Goal: Transaction & Acquisition: Register for event/course

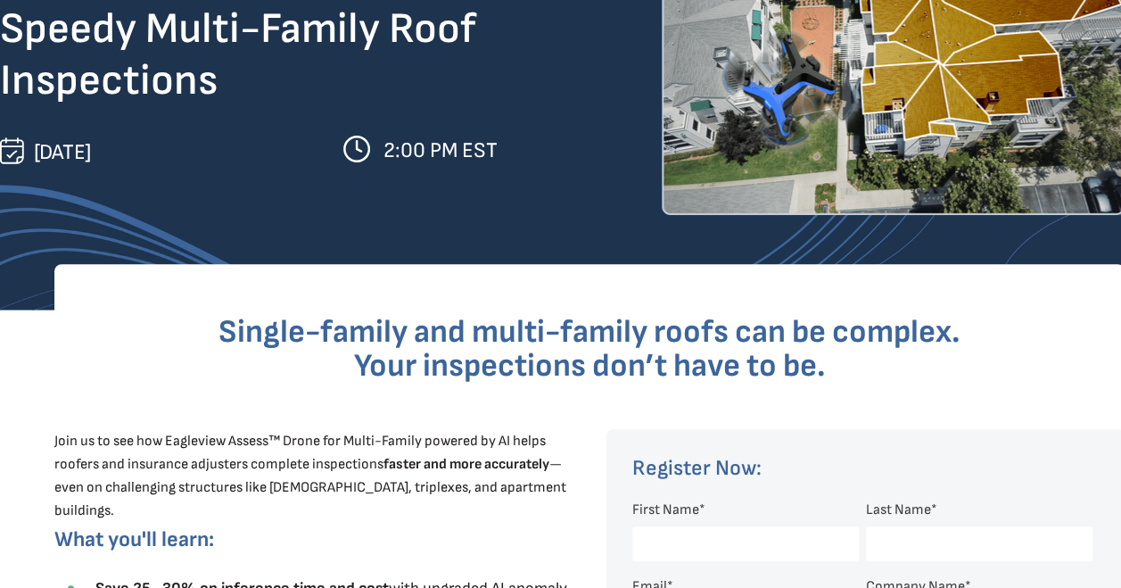
scroll to position [535, 0]
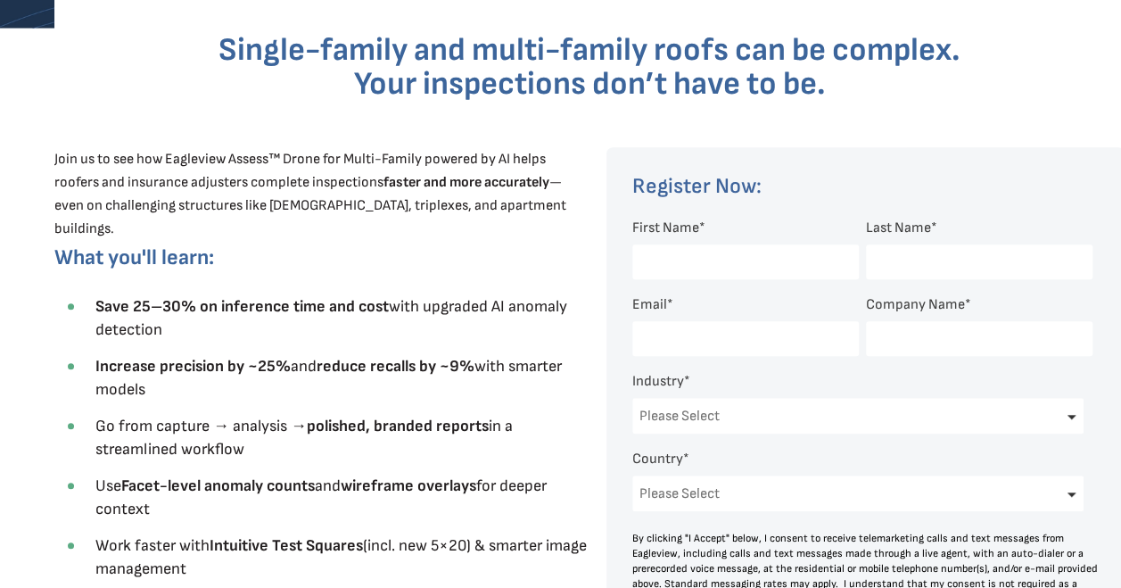
click at [779, 269] on input "First Name *" at bounding box center [745, 261] width 227 height 35
type input "[PERSON_NAME]"
click at [719, 340] on input "Email *" at bounding box center [745, 338] width 227 height 35
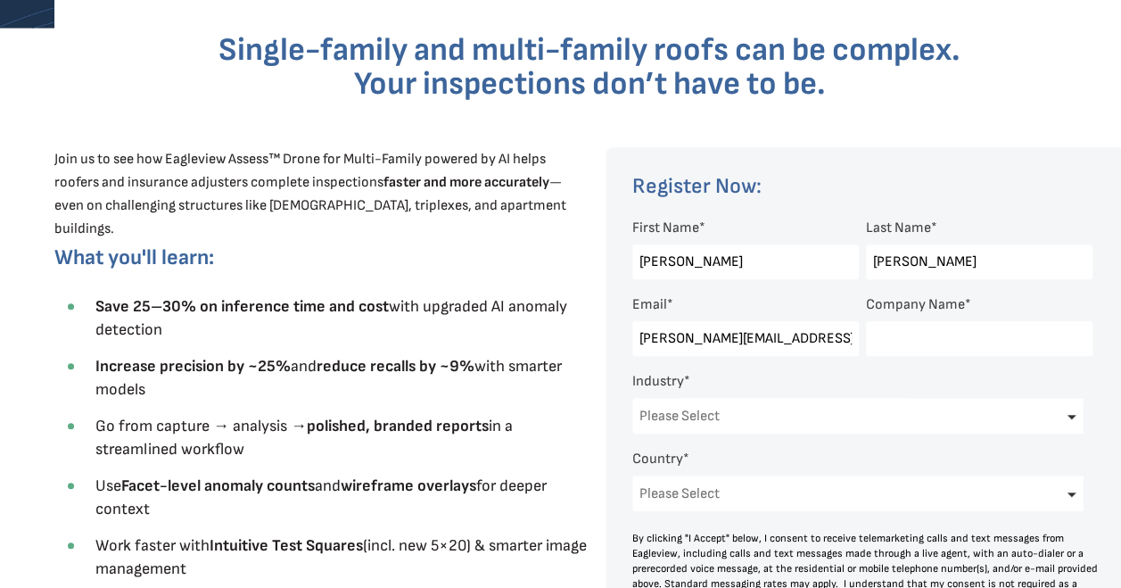
type input "[PERSON_NAME][EMAIL_ADDRESS][PERSON_NAME][DOMAIN_NAME]"
click at [903, 342] on input "Company Name *" at bounding box center [979, 338] width 227 height 35
type input "[PERSON_NAME] Corning"
click at [1068, 419] on select "Please Select Architects & Engineering Construction Electric/Gas Utilities Gove…" at bounding box center [857, 416] width 451 height 36
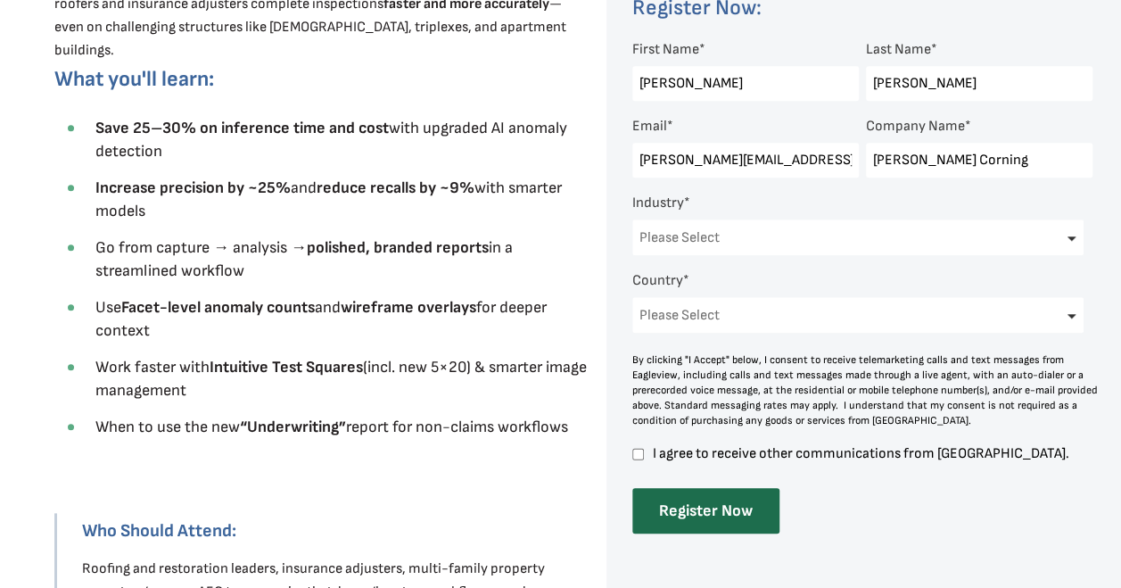
scroll to position [624, 0]
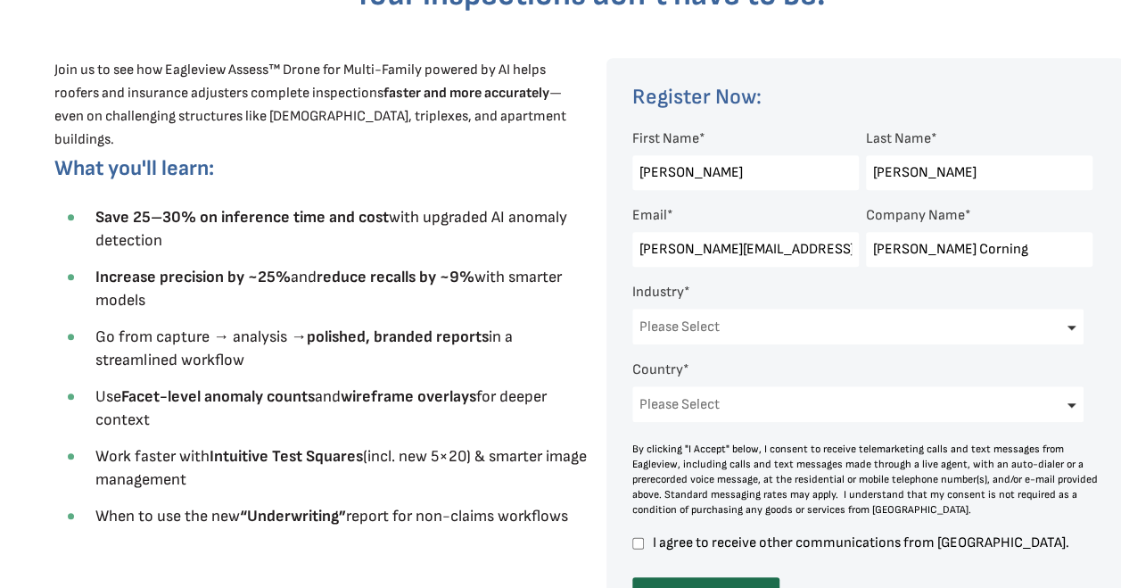
click at [1070, 326] on select "Please Select Architects & Engineering Construction Electric/Gas Utilities Gove…" at bounding box center [857, 327] width 451 height 36
select select "Construction"
click at [632, 310] on select "Please Select Architects & Engineering Construction Electric/Gas Utilities Gove…" at bounding box center [857, 327] width 451 height 36
click at [1070, 412] on select "Please Select [GEOGRAPHIC_DATA] [GEOGRAPHIC_DATA] [GEOGRAPHIC_DATA] [GEOGRAPHIC…" at bounding box center [857, 404] width 451 height 36
select select "[GEOGRAPHIC_DATA]"
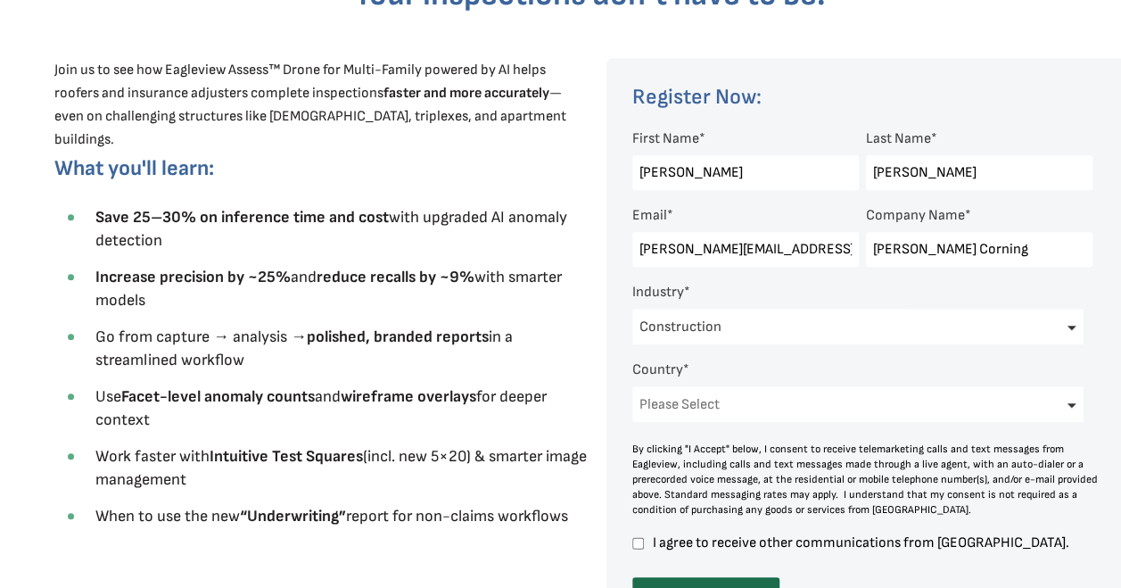
click at [632, 389] on select "Please Select [GEOGRAPHIC_DATA] [GEOGRAPHIC_DATA] [GEOGRAPHIC_DATA] [GEOGRAPHIC…" at bounding box center [857, 404] width 451 height 36
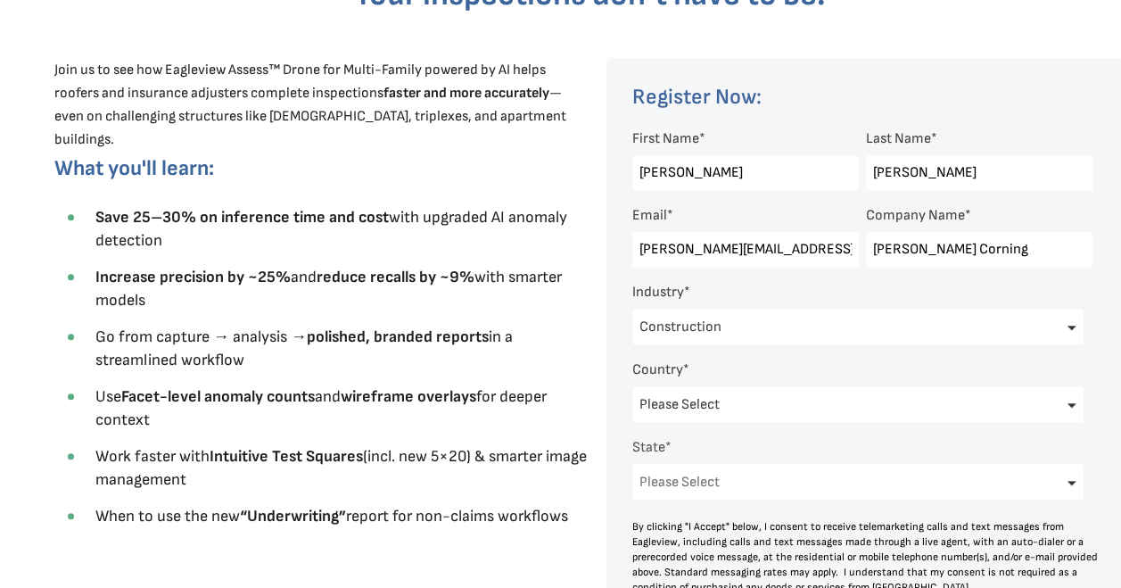
scroll to position [778, 0]
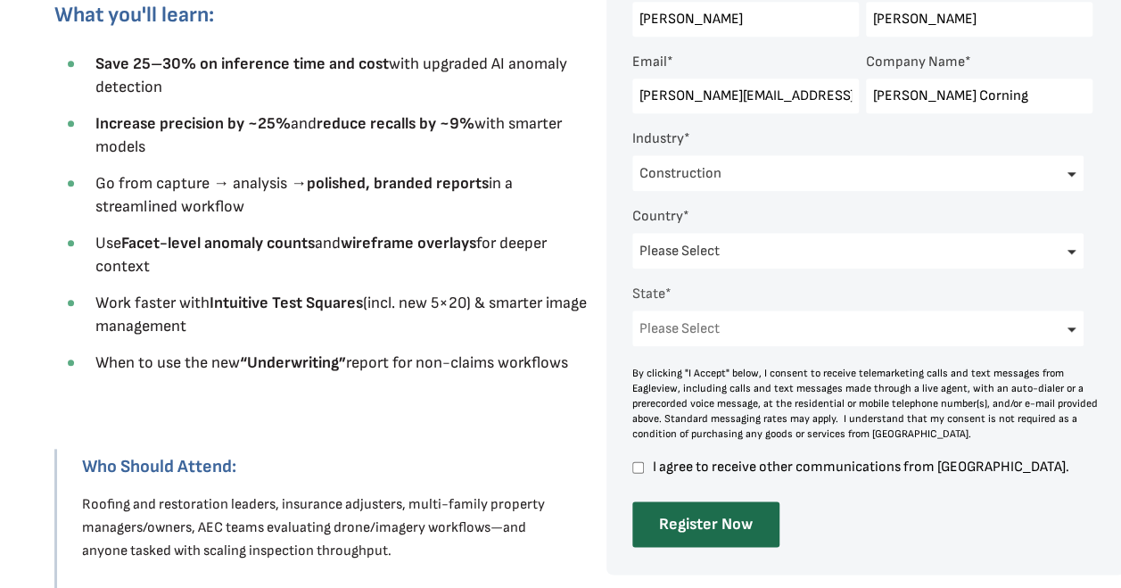
click at [1054, 329] on select "Please Select [US_STATE] [US_STATE] [GEOGRAPHIC_DATA] [US_STATE] [US_STATE] [GE…" at bounding box center [857, 328] width 451 height 36
select select "[US_STATE]"
click at [632, 314] on select "Please Select [US_STATE] [US_STATE] [GEOGRAPHIC_DATA] [US_STATE] [US_STATE] [GE…" at bounding box center [857, 328] width 451 height 36
drag, startPoint x: 634, startPoint y: 469, endPoint x: 831, endPoint y: 491, distance: 198.4
click at [635, 469] on input "I agree to receive other communications from [GEOGRAPHIC_DATA]." at bounding box center [638, 467] width 12 height 16
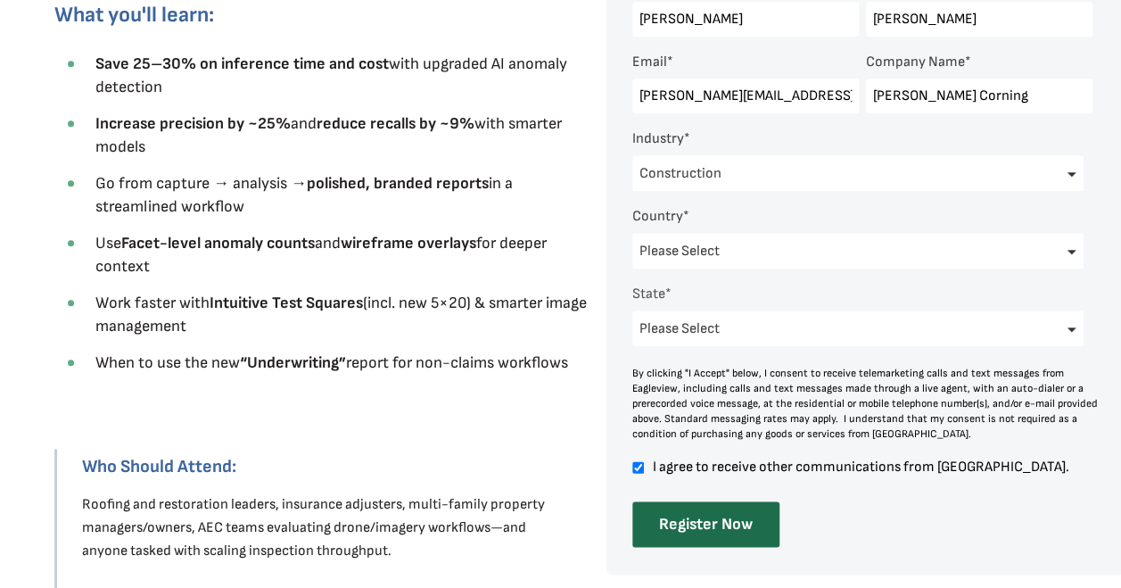
checkbox input "true"
click at [719, 526] on input "Register Now" at bounding box center [705, 523] width 147 height 45
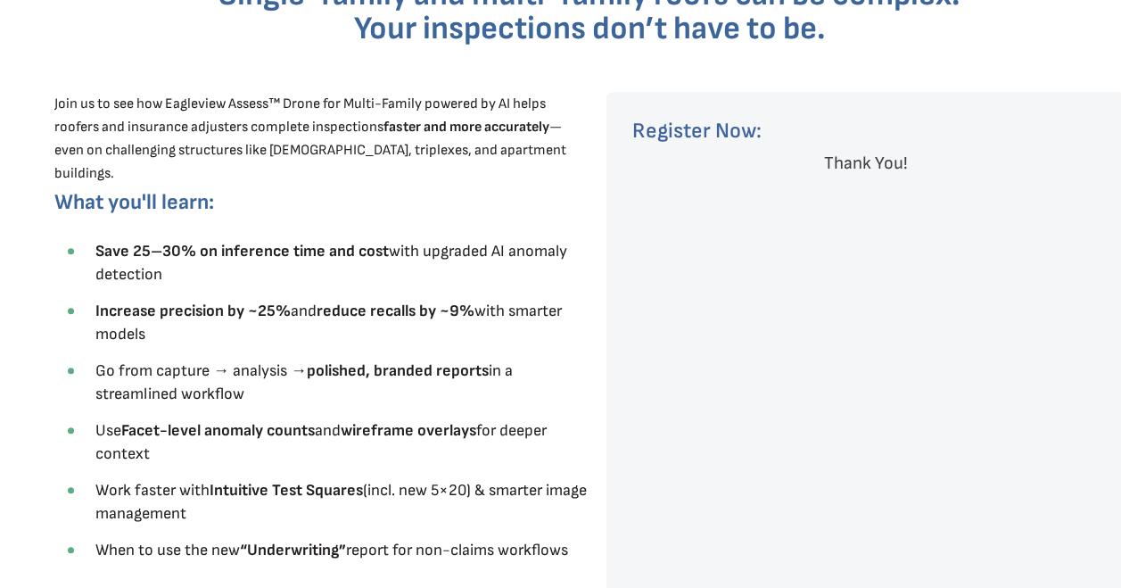
scroll to position [0, 0]
